Goal: Information Seeking & Learning: Compare options

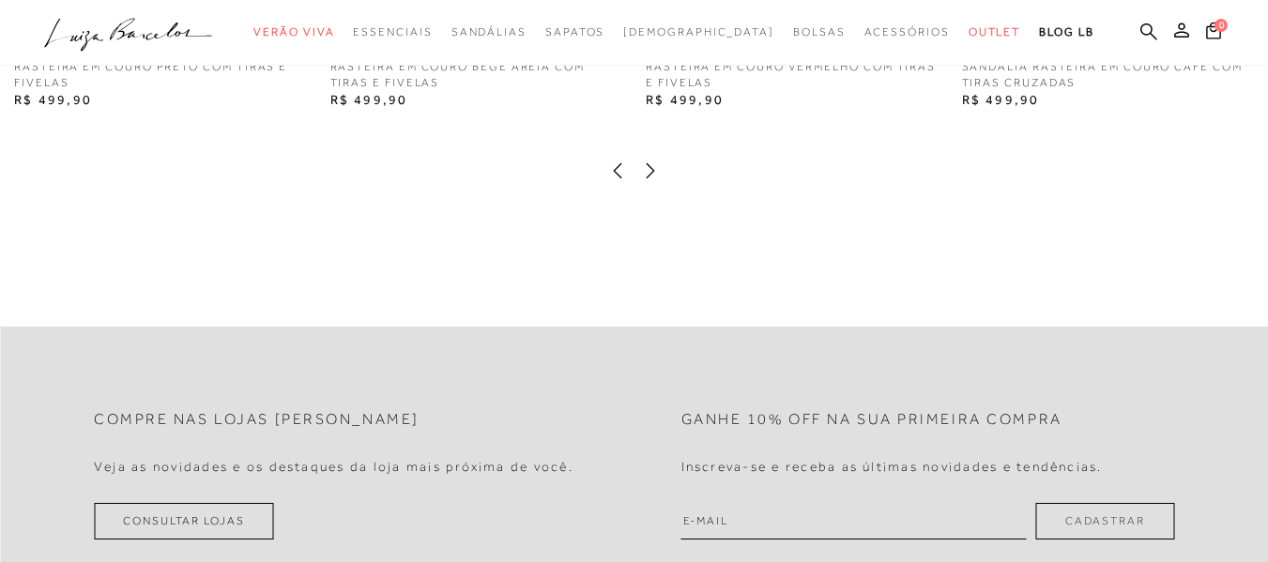
scroll to position [2188, 0]
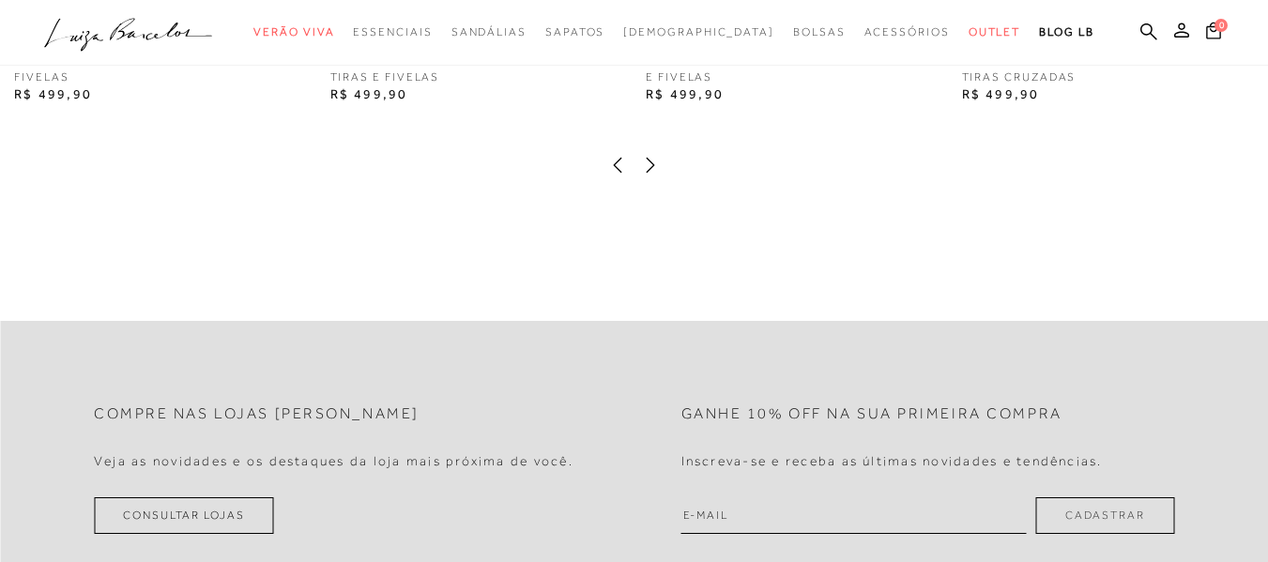
click at [652, 175] on icon at bounding box center [650, 165] width 19 height 19
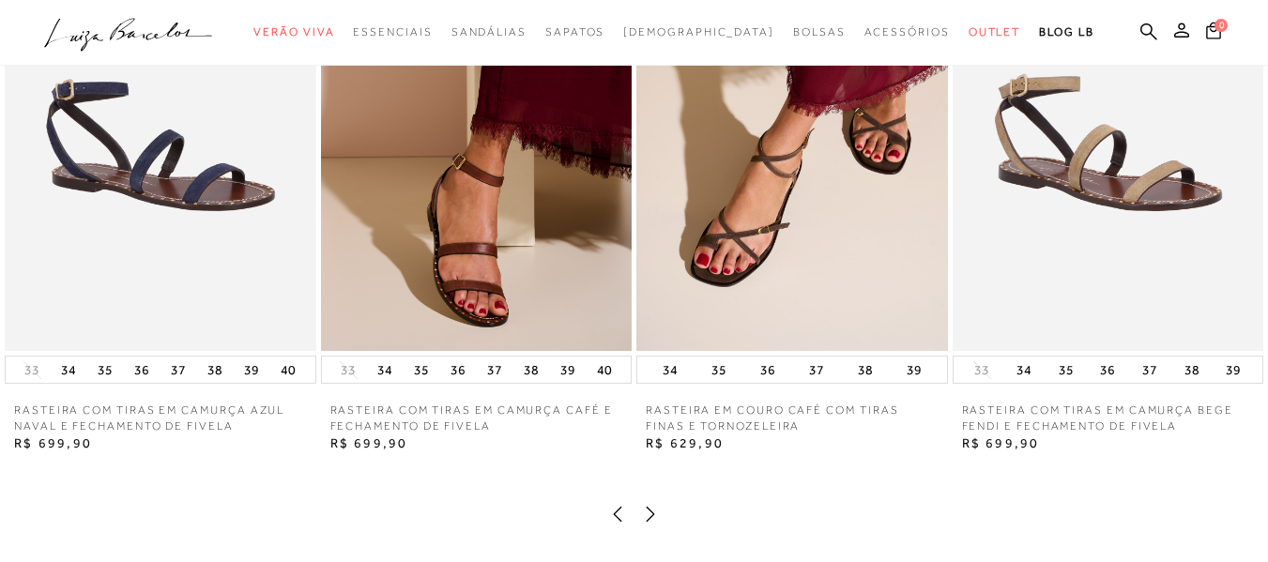
scroll to position [1846, 0]
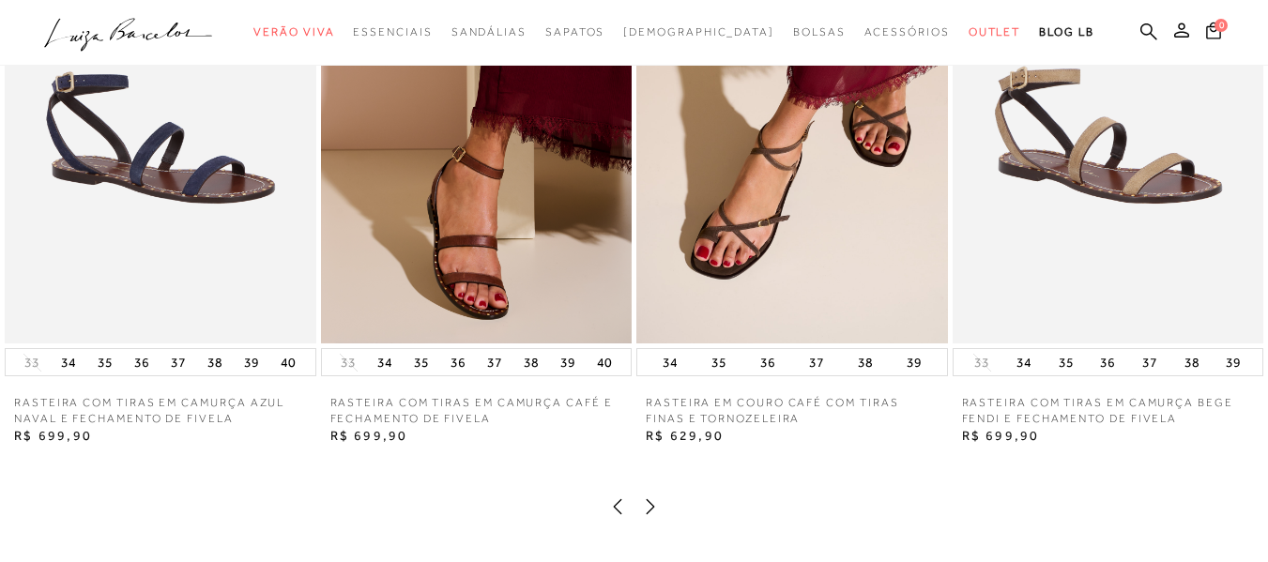
click at [646, 516] on icon at bounding box center [650, 506] width 19 height 19
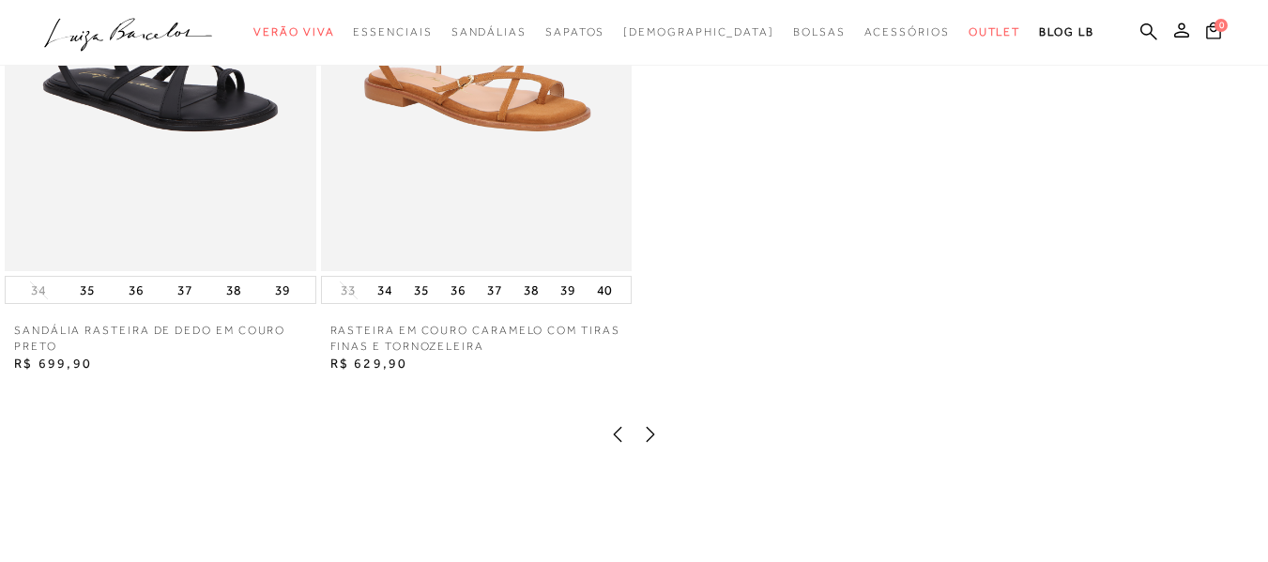
scroll to position [1903, 0]
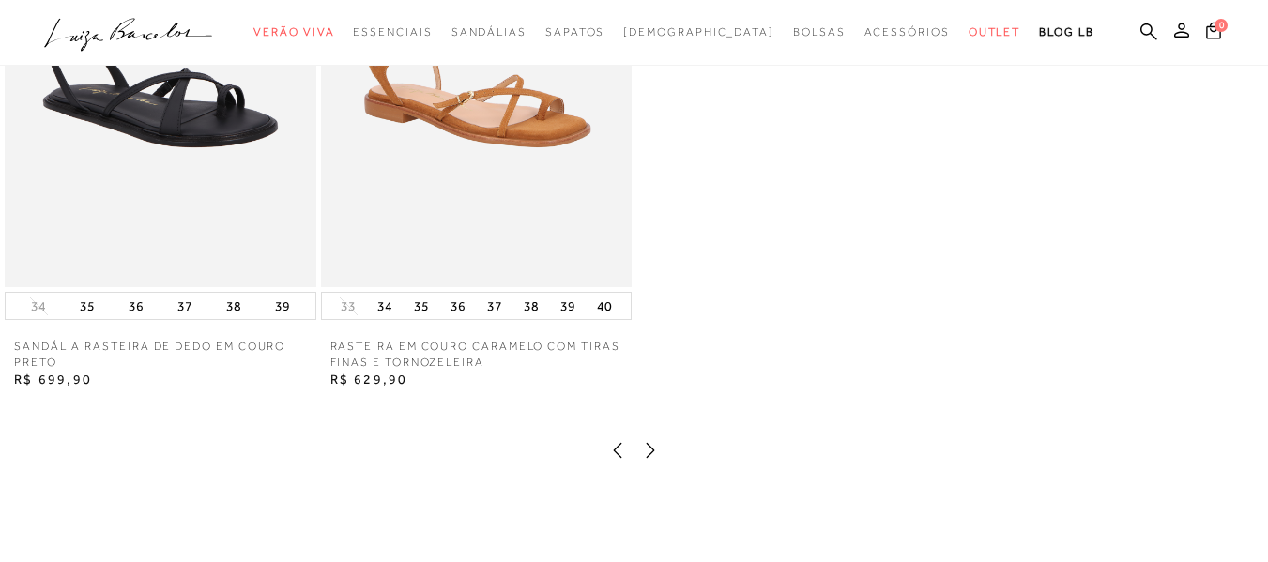
click at [622, 460] on icon at bounding box center [617, 450] width 19 height 19
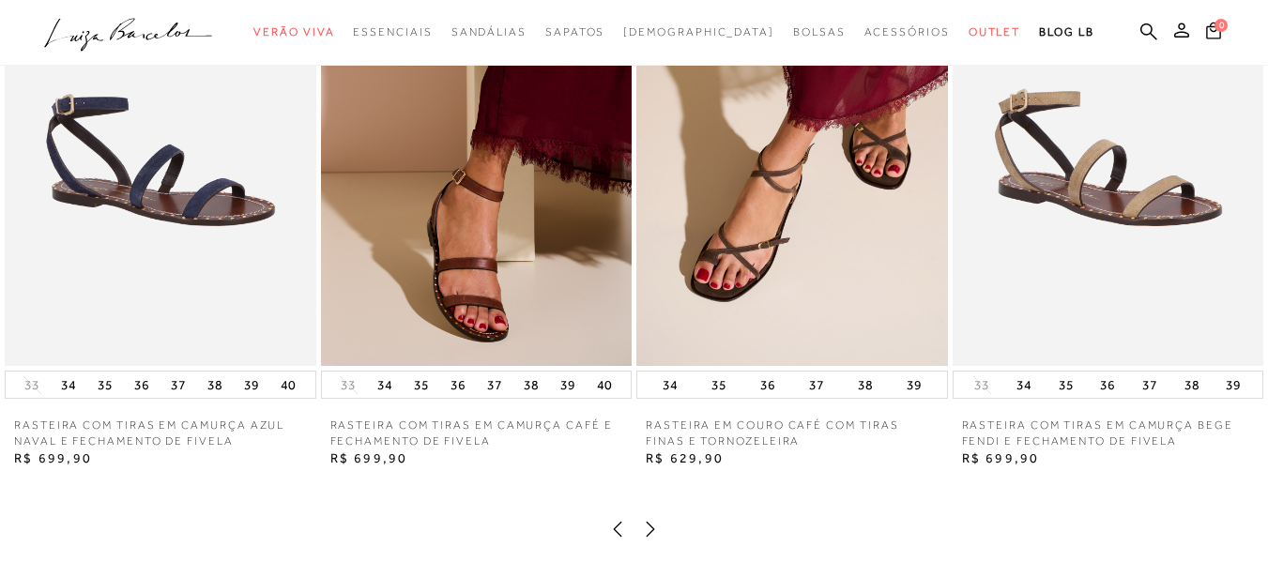
scroll to position [1823, 0]
click at [762, 297] on img at bounding box center [791, 134] width 311 height 466
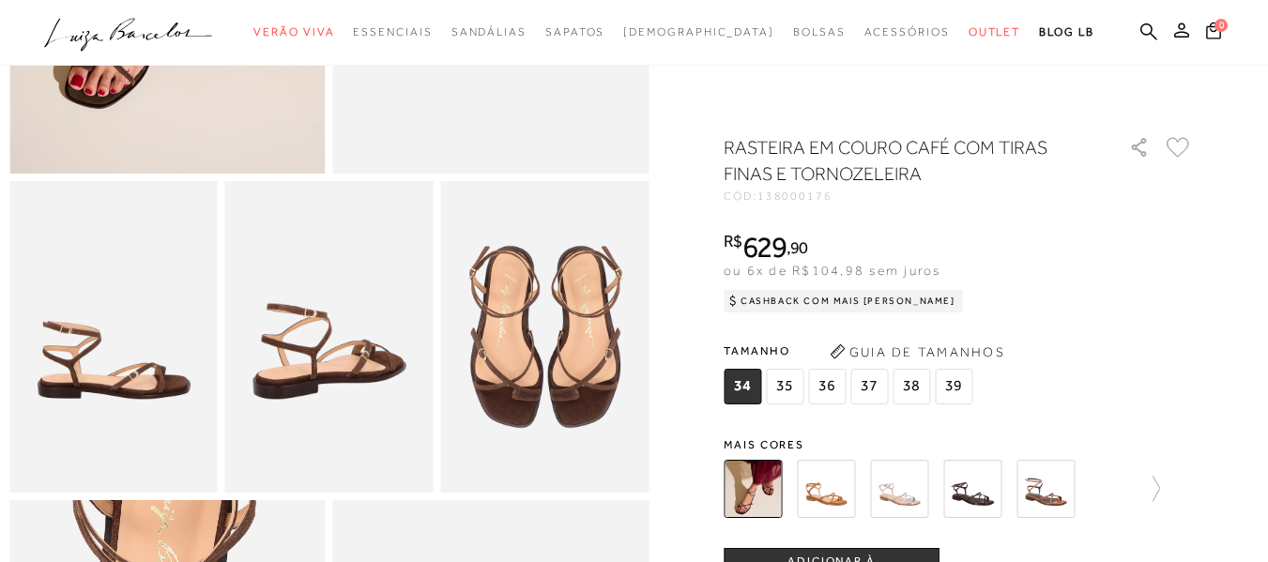
scroll to position [434, 0]
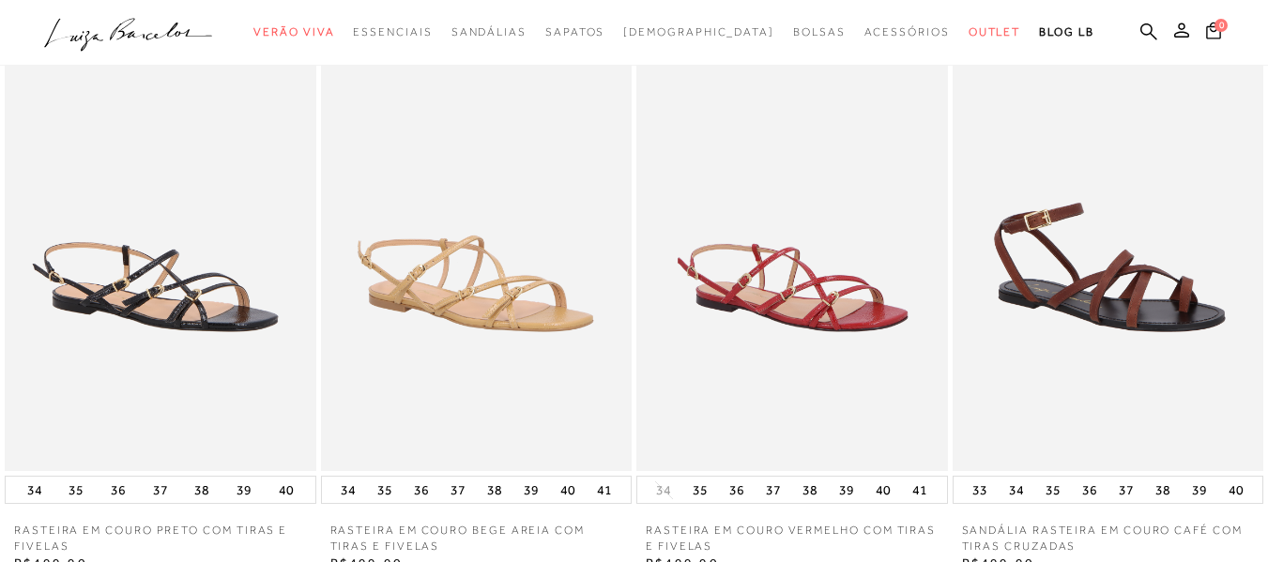
scroll to position [1949, 0]
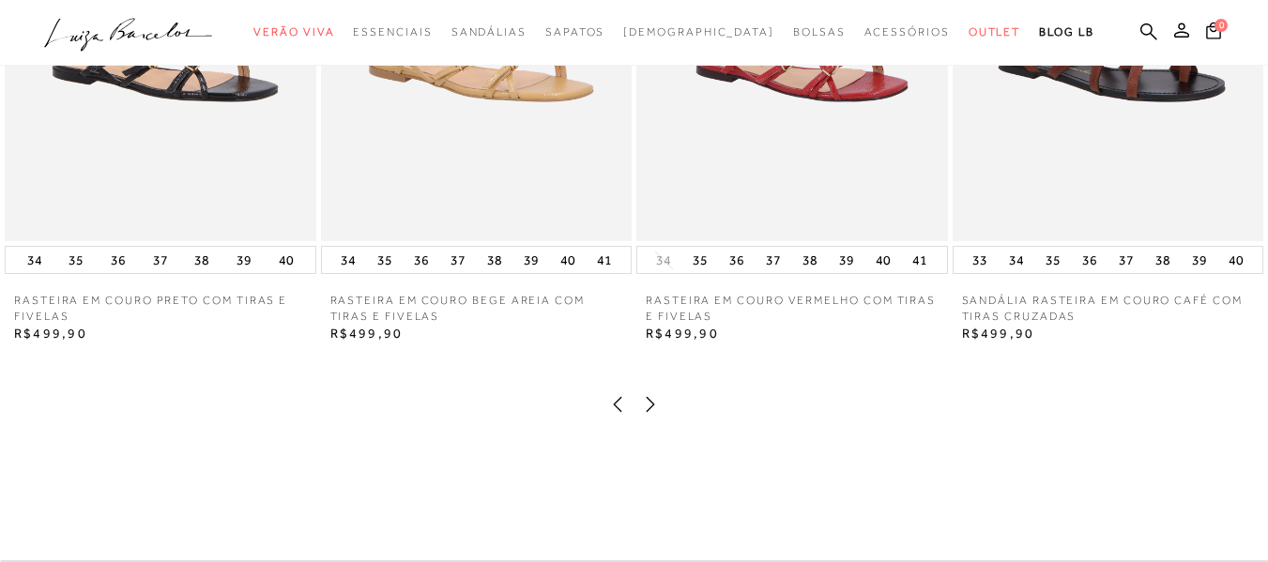
click at [655, 414] on icon at bounding box center [650, 404] width 19 height 19
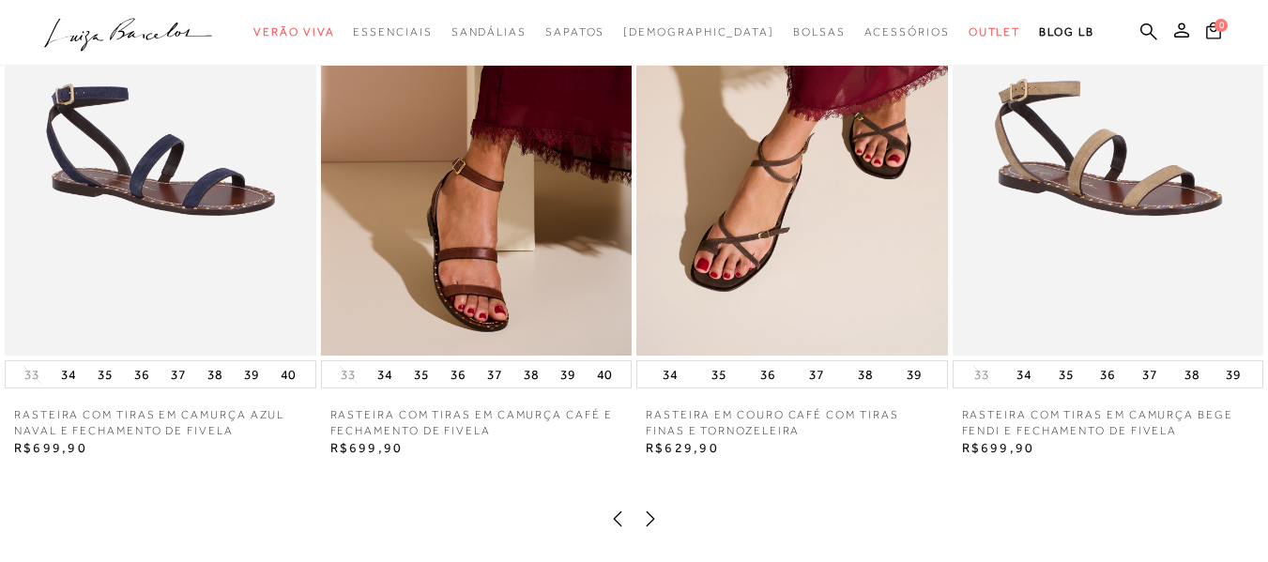
scroll to position [1828, 0]
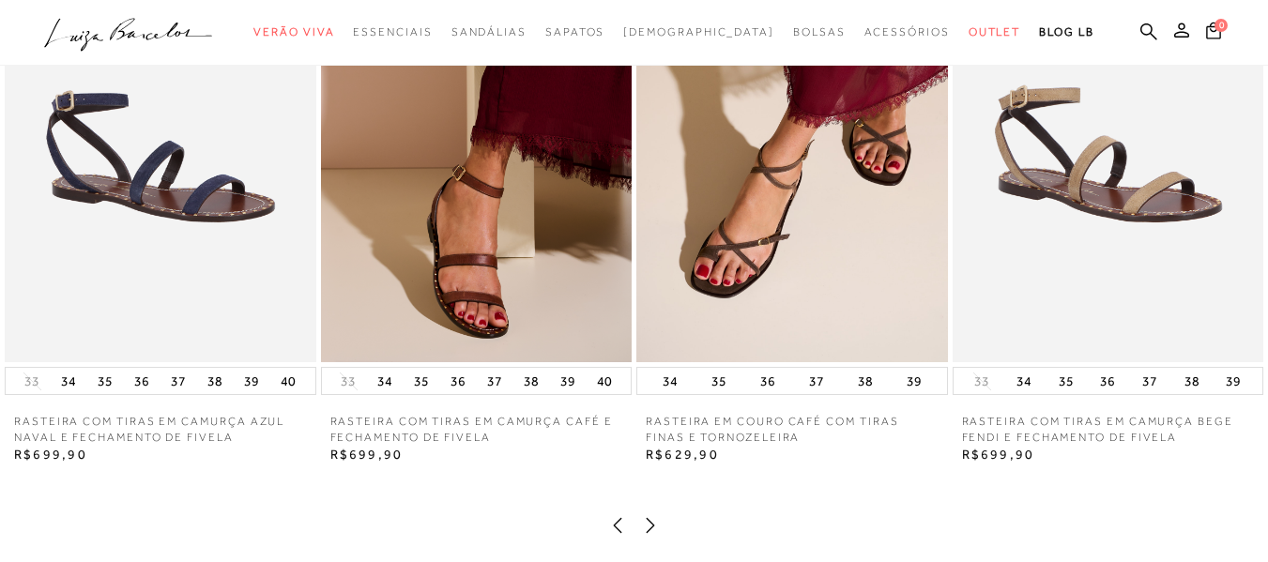
click at [550, 230] on img at bounding box center [476, 129] width 311 height 466
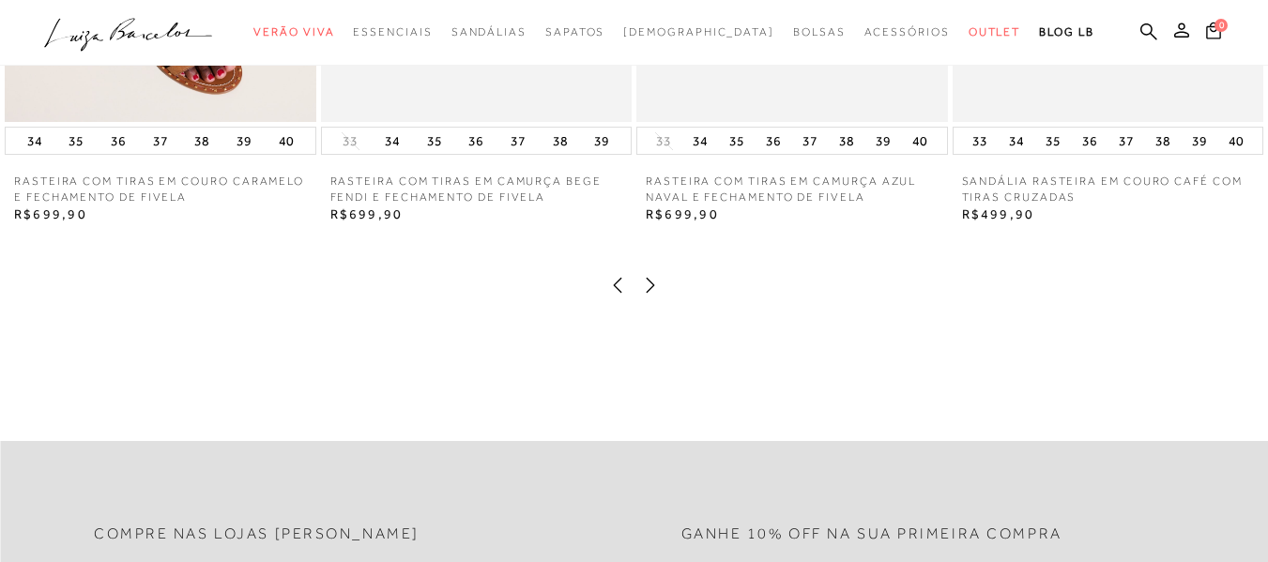
scroll to position [2053, 0]
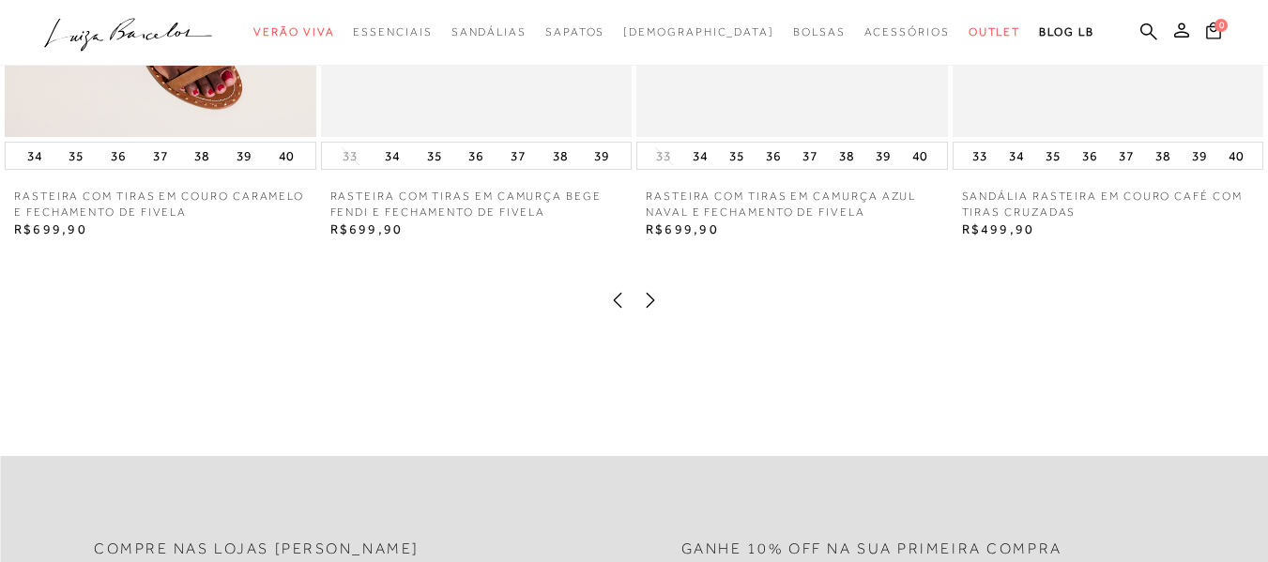
click at [649, 310] on icon at bounding box center [650, 300] width 19 height 19
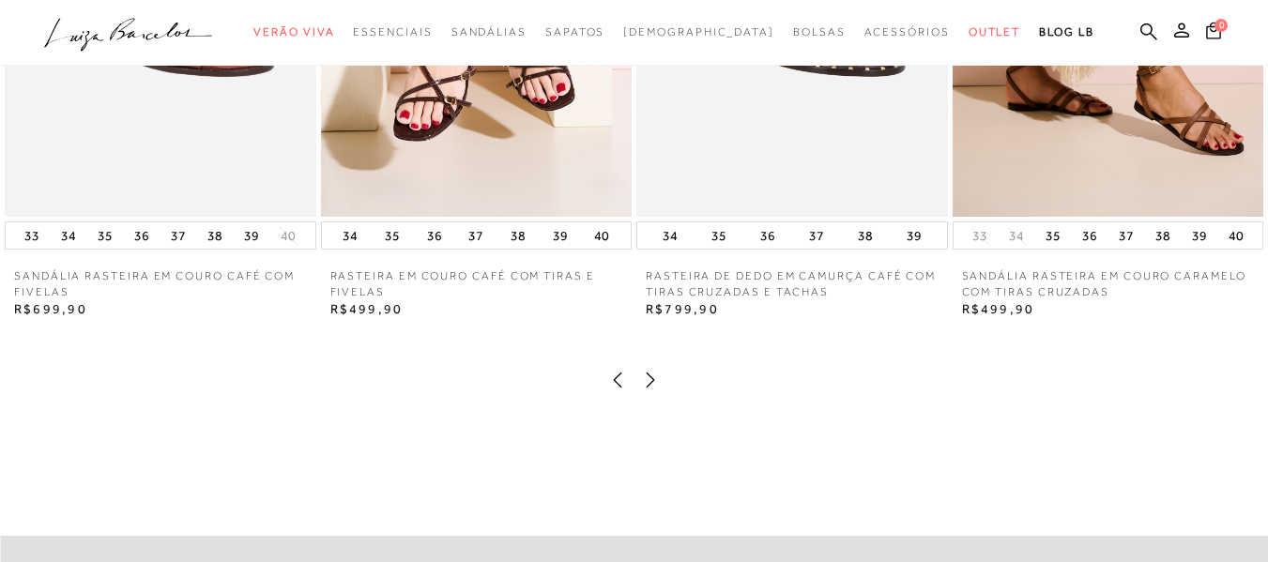
scroll to position [1986, 0]
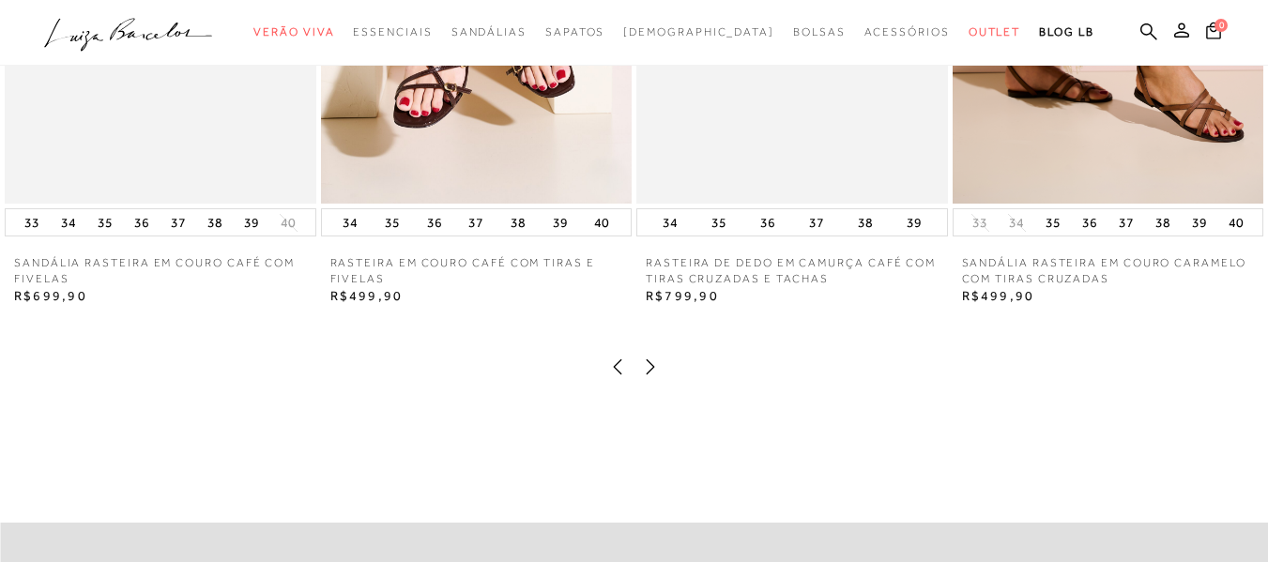
click at [649, 376] on icon at bounding box center [650, 366] width 19 height 19
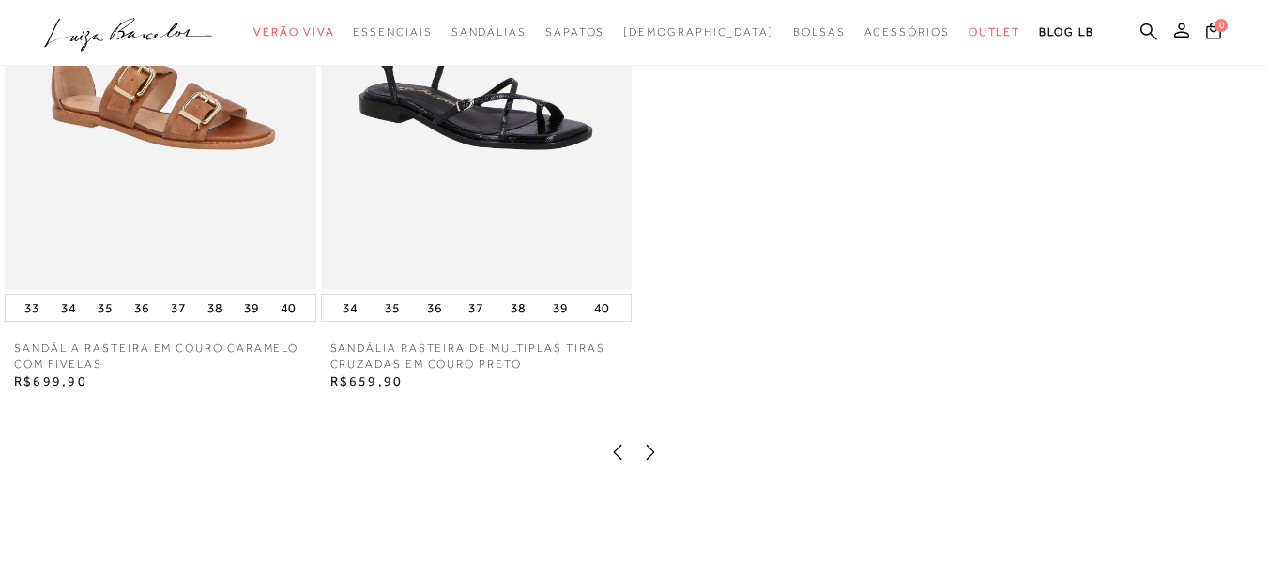
scroll to position [2097, 0]
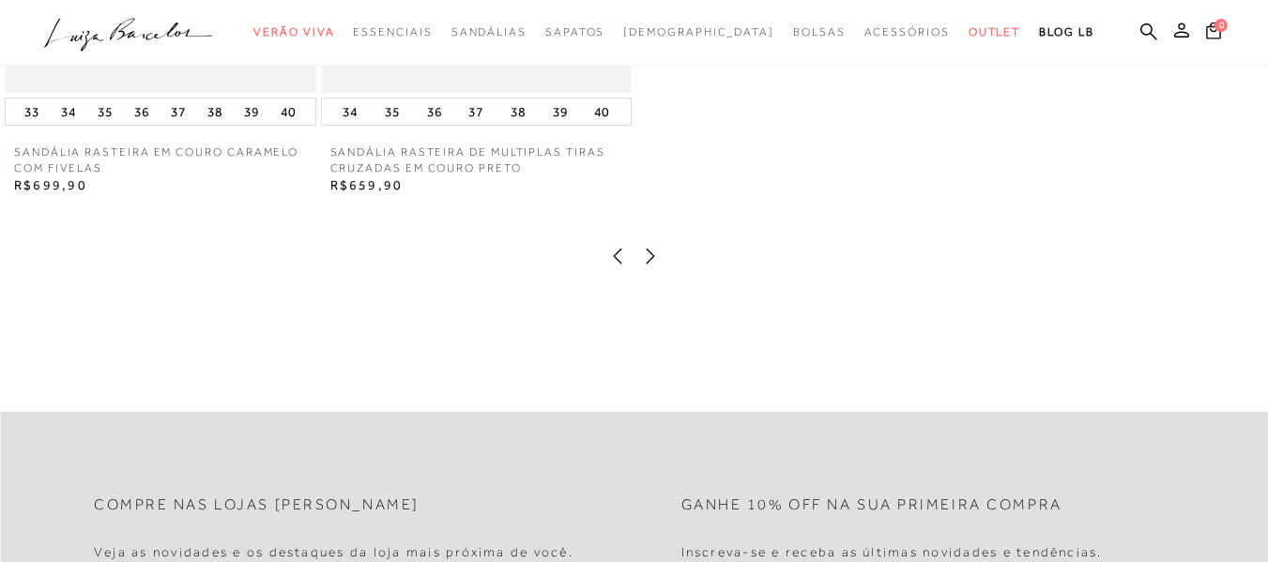
click at [650, 266] on icon at bounding box center [650, 256] width 19 height 19
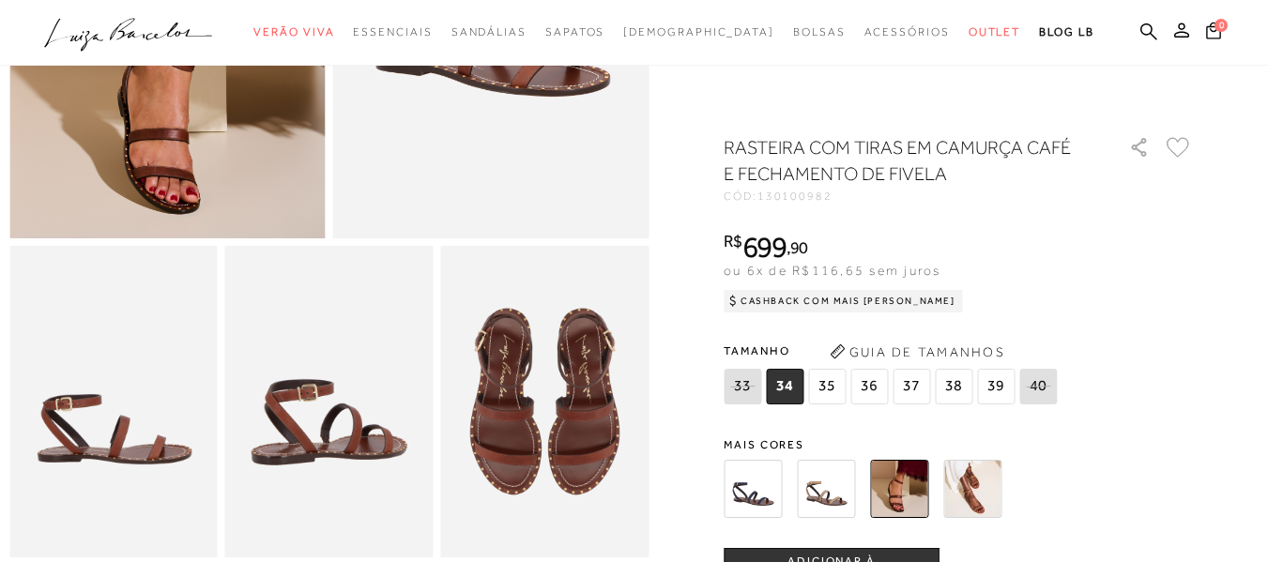
scroll to position [0, 0]
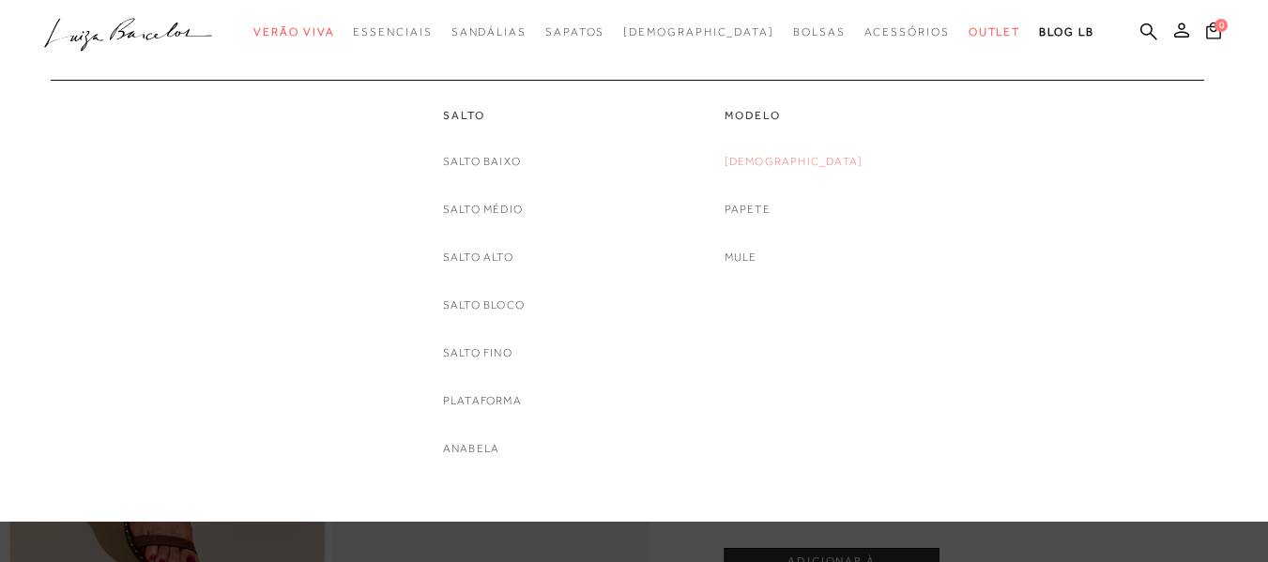
click at [788, 157] on link "[DEMOGRAPHIC_DATA]" at bounding box center [793, 162] width 139 height 20
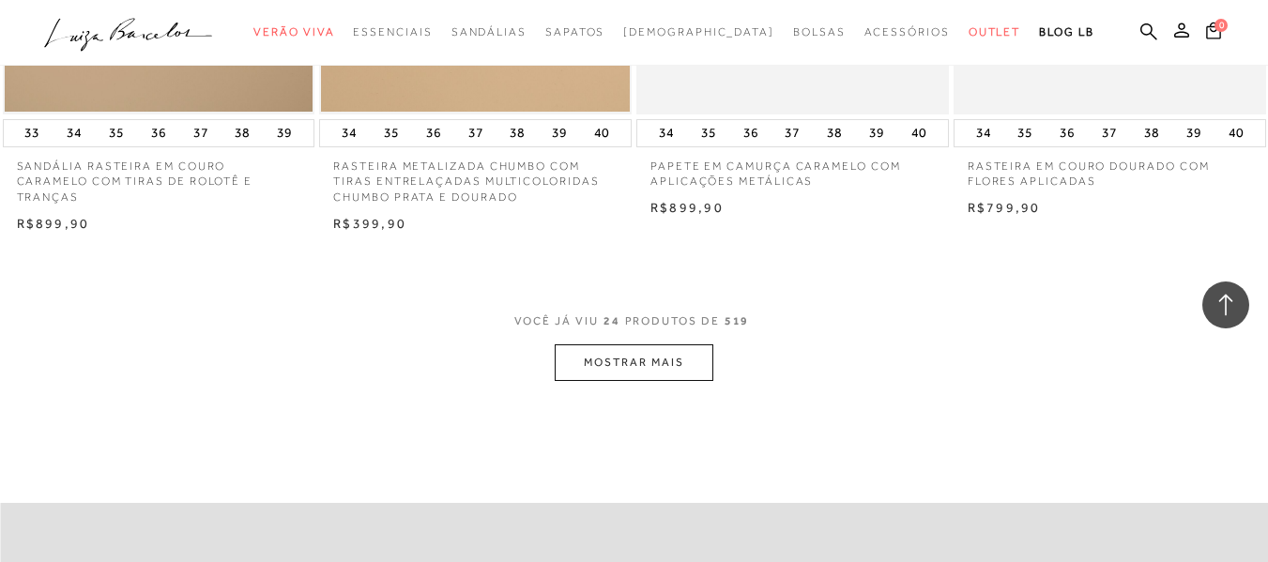
scroll to position [3555, 0]
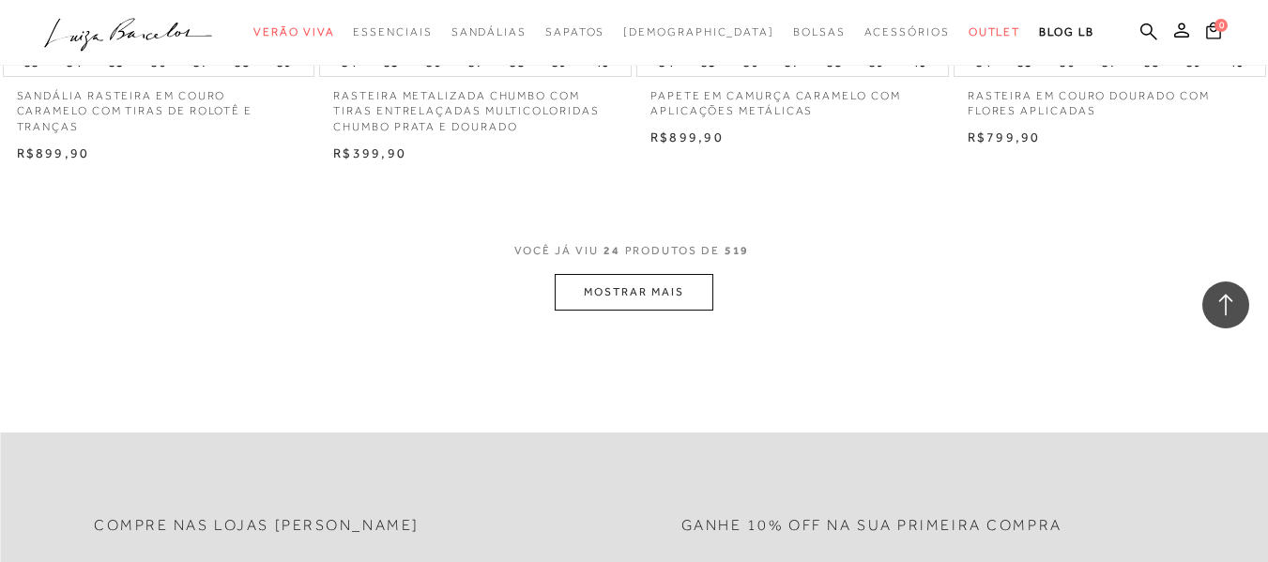
click at [654, 294] on button "MOSTRAR MAIS" at bounding box center [634, 292] width 158 height 37
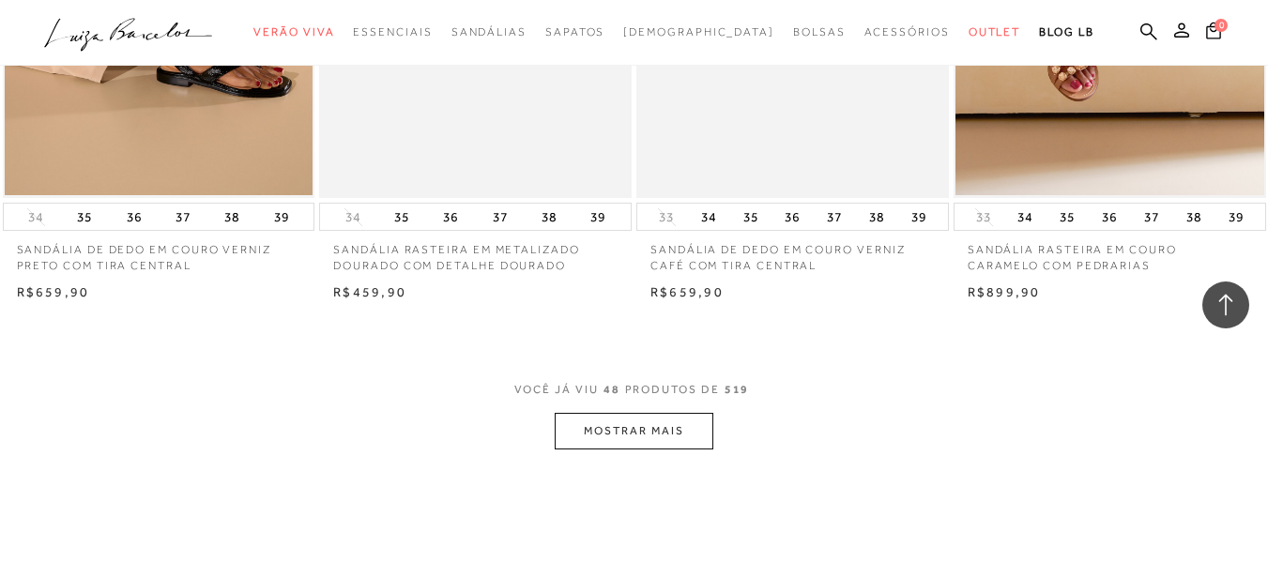
scroll to position [7056, 0]
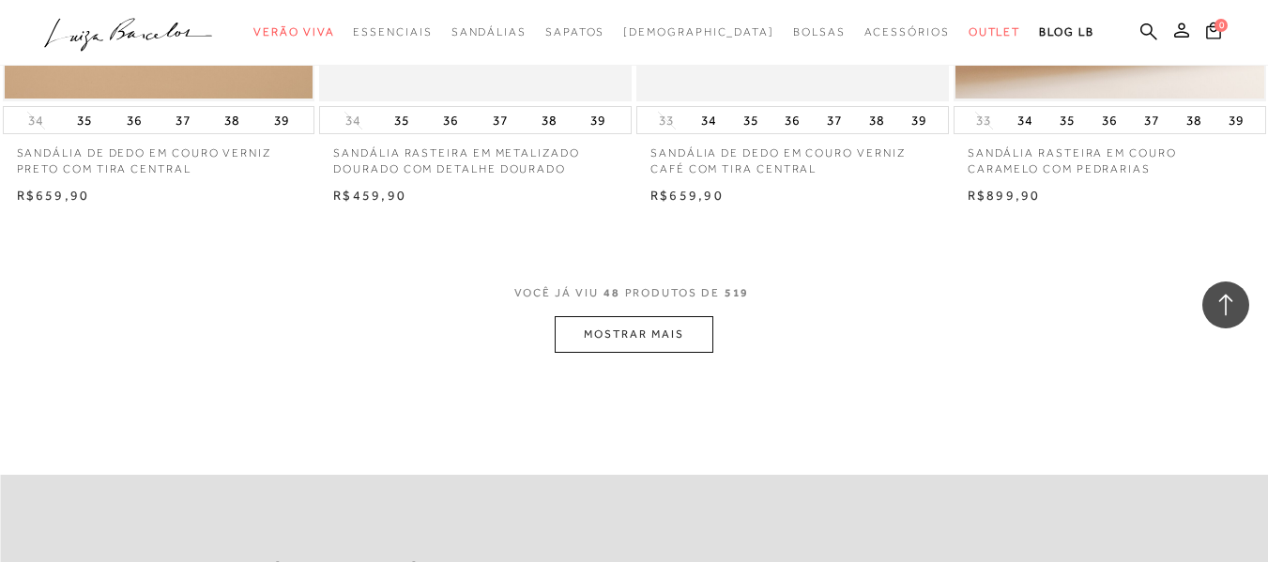
click at [670, 326] on button "MOSTRAR MAIS" at bounding box center [634, 334] width 158 height 37
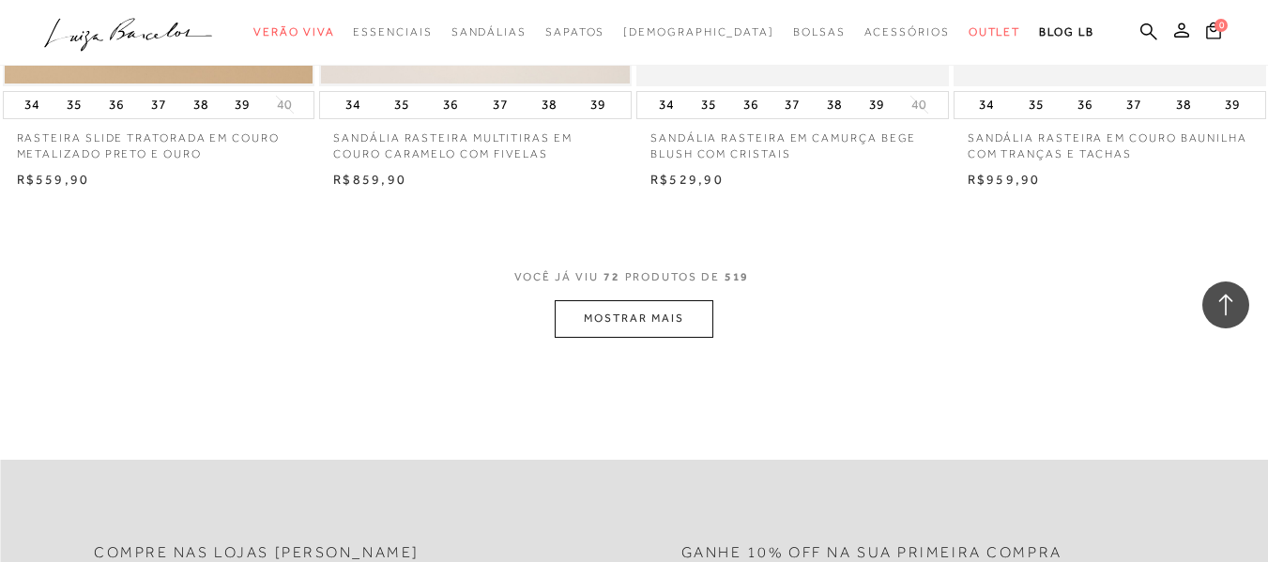
scroll to position [10648, 0]
click at [646, 307] on button "MOSTRAR MAIS" at bounding box center [634, 315] width 158 height 37
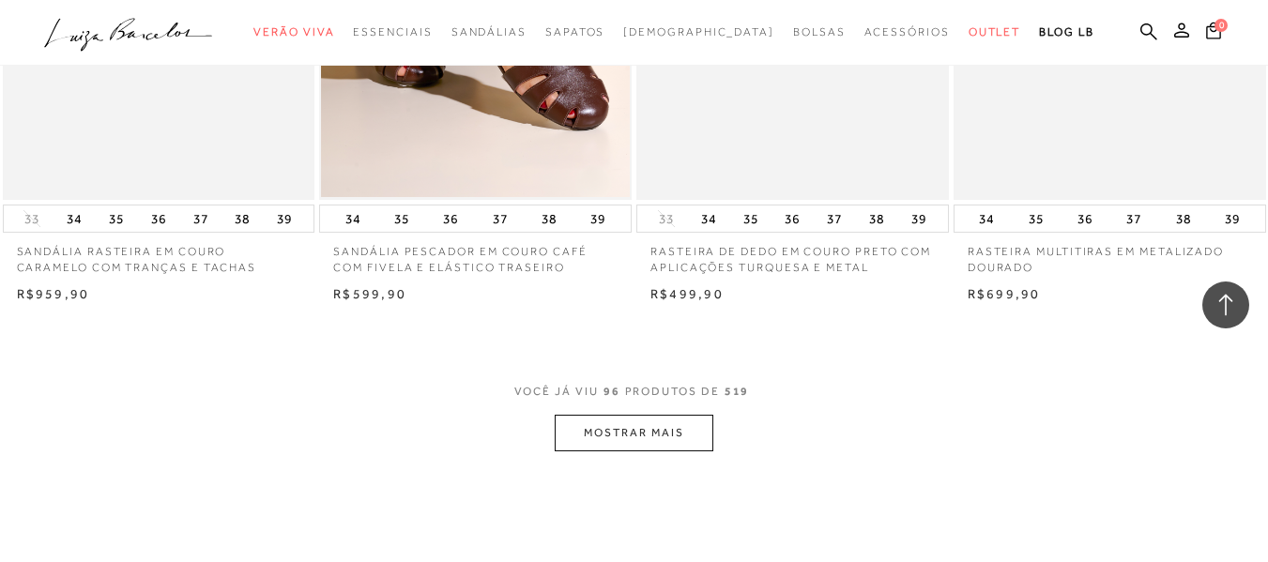
scroll to position [14122, 0]
click at [686, 414] on button "MOSTRAR MAIS" at bounding box center [634, 432] width 158 height 37
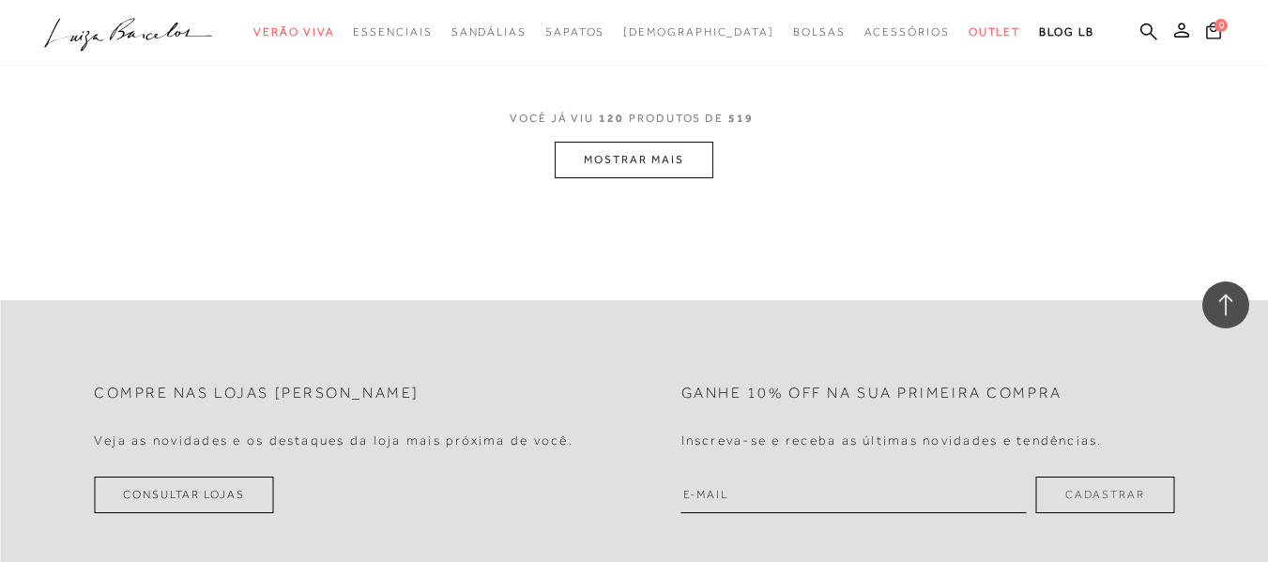
scroll to position [18001, 0]
click at [624, 141] on button "MOSTRAR MAIS" at bounding box center [634, 159] width 158 height 37
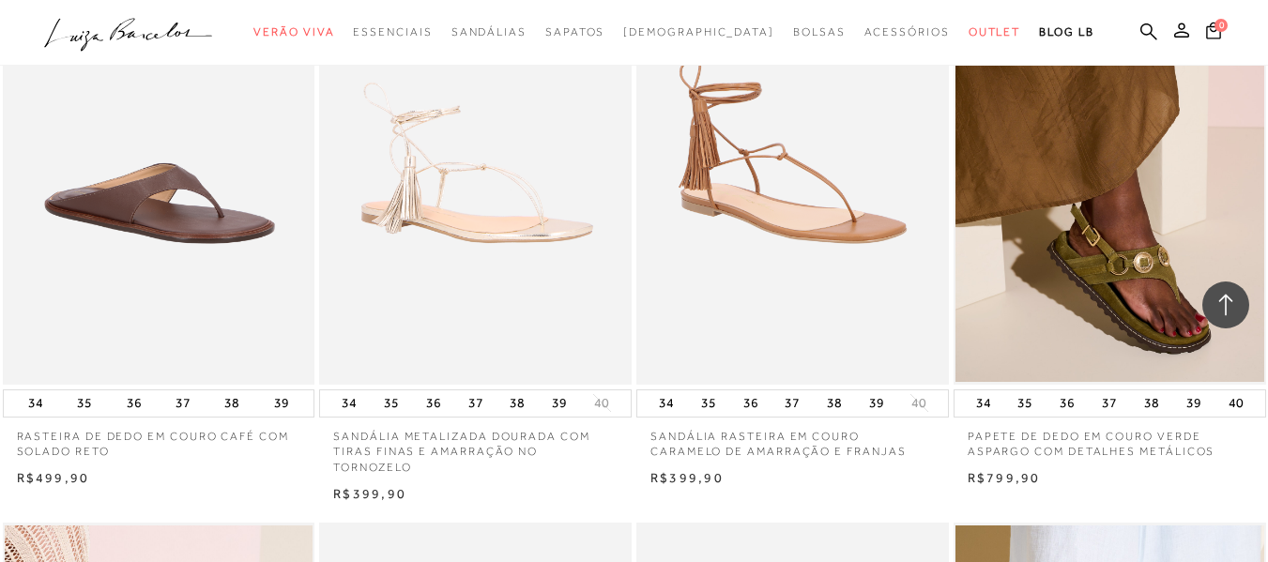
scroll to position [20100, 0]
